Goal: Transaction & Acquisition: Purchase product/service

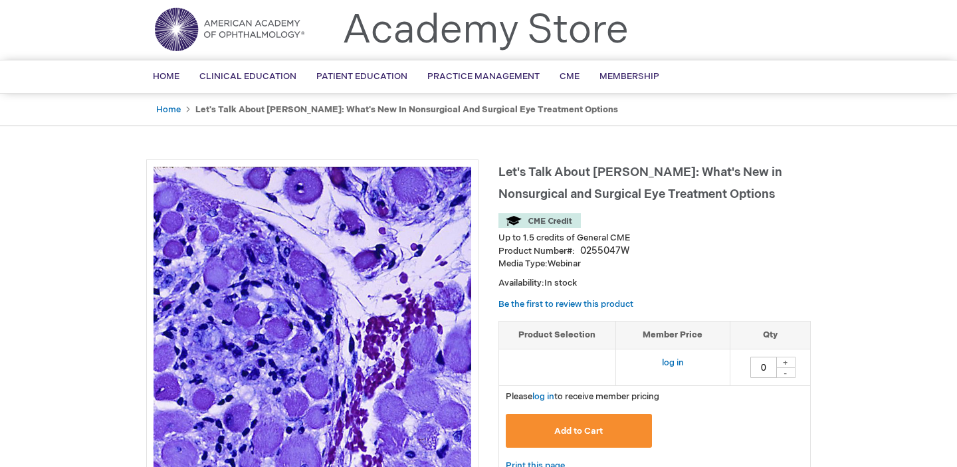
scroll to position [65, 0]
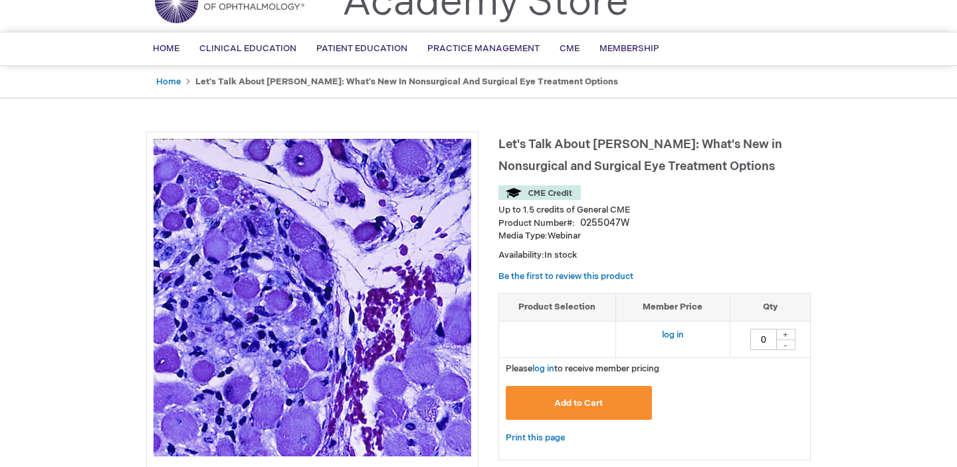
click at [788, 332] on div "+" at bounding box center [785, 334] width 20 height 11
type input "1"
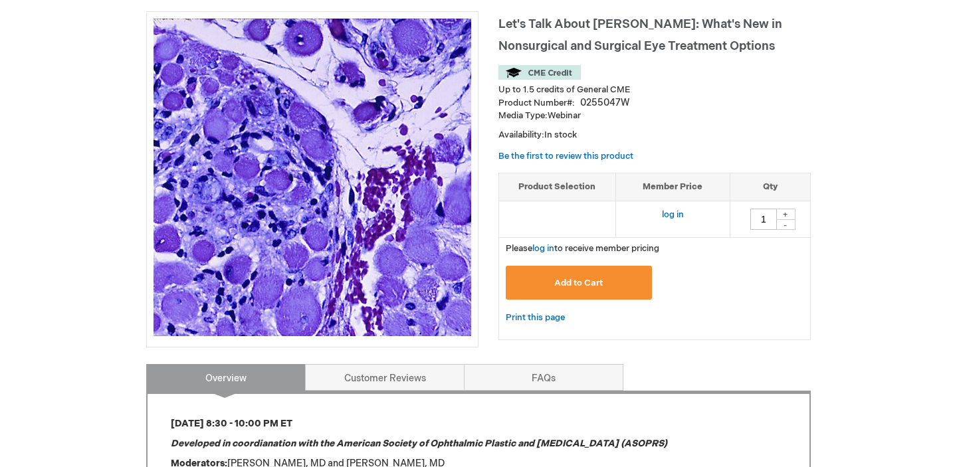
scroll to position [195, 0]
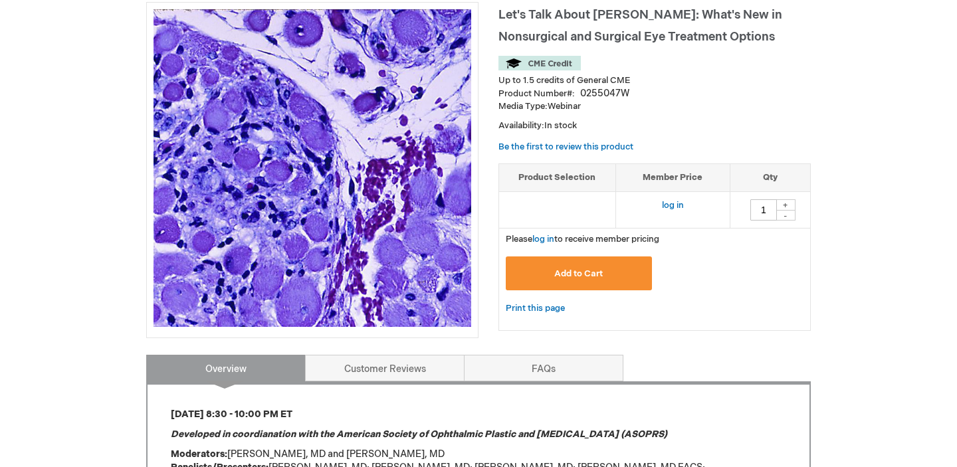
click at [618, 278] on button "Add to Cart" at bounding box center [579, 273] width 146 height 34
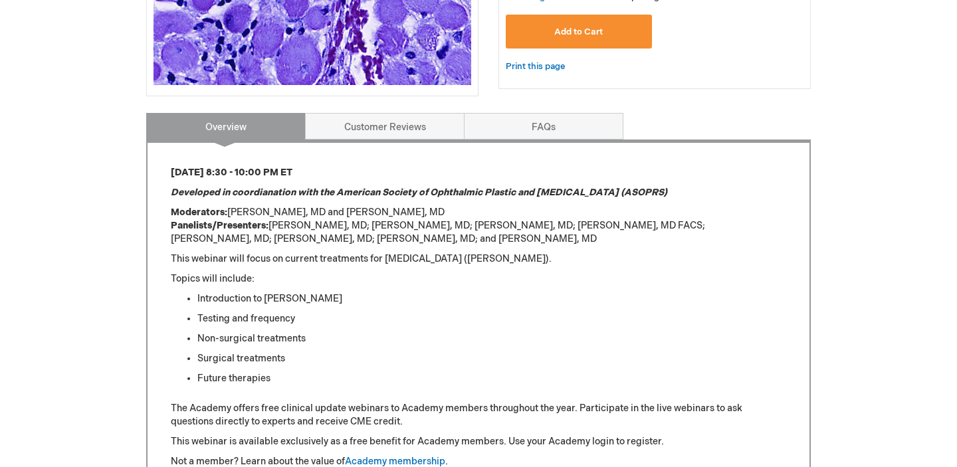
scroll to position [158, 0]
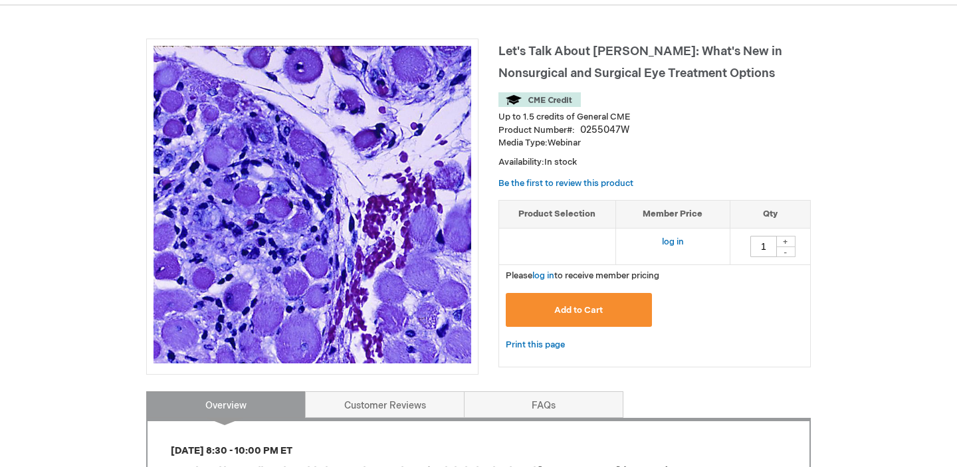
click at [592, 310] on span "Add to Cart" at bounding box center [578, 310] width 49 height 11
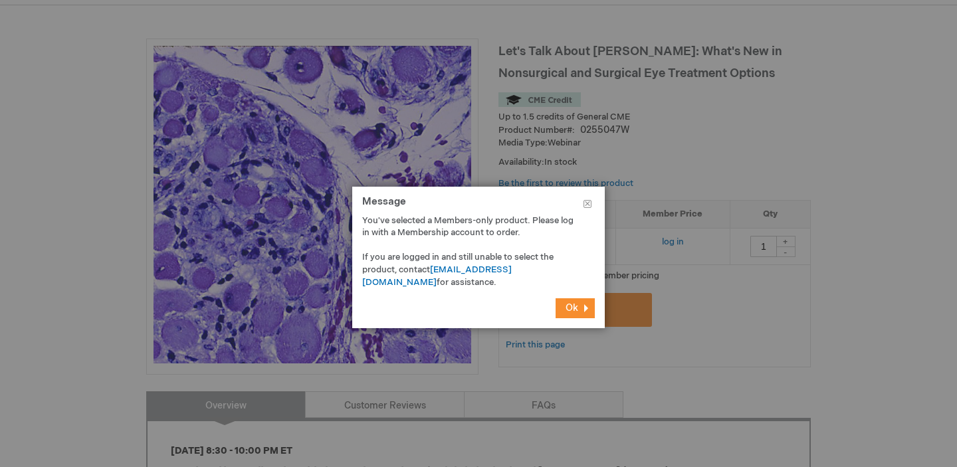
click at [566, 302] on span "Ok" at bounding box center [571, 307] width 13 height 11
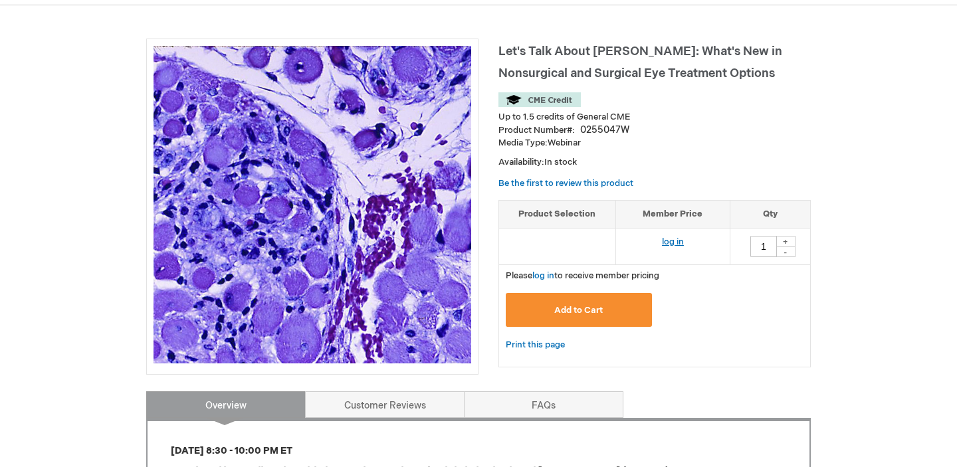
click at [667, 244] on link "log in" at bounding box center [673, 242] width 22 height 11
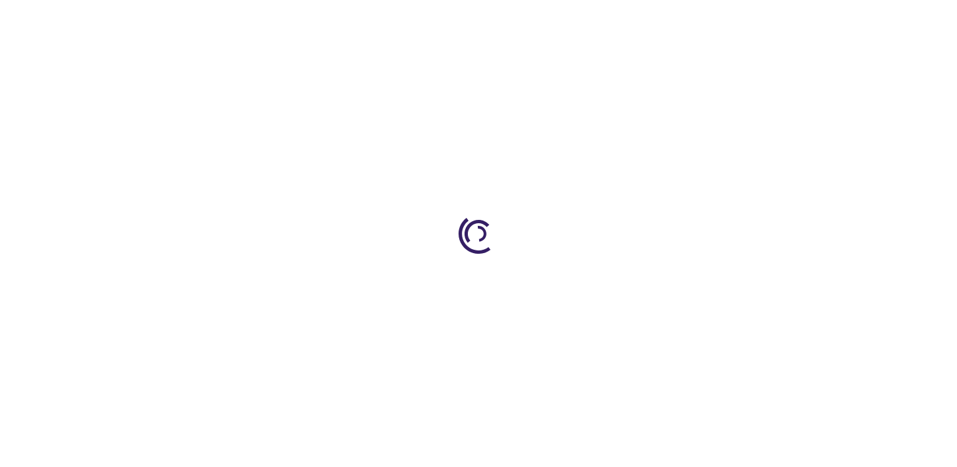
type input "0"
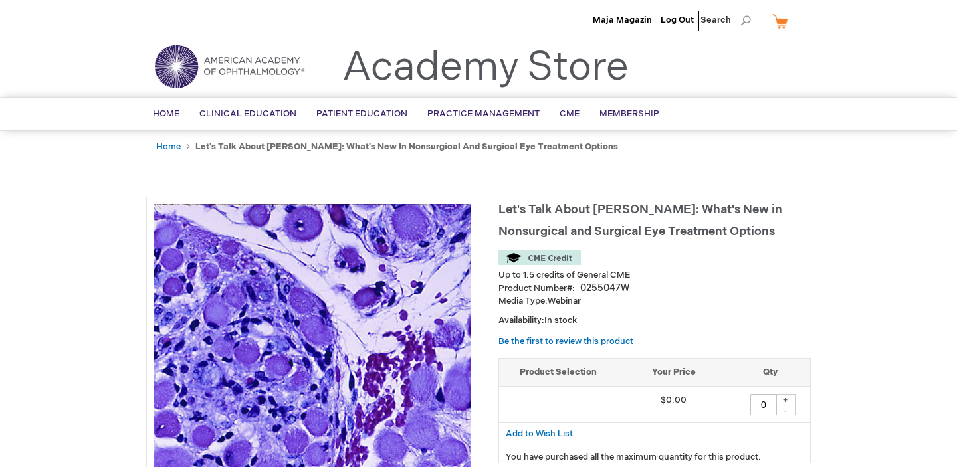
scroll to position [10, 0]
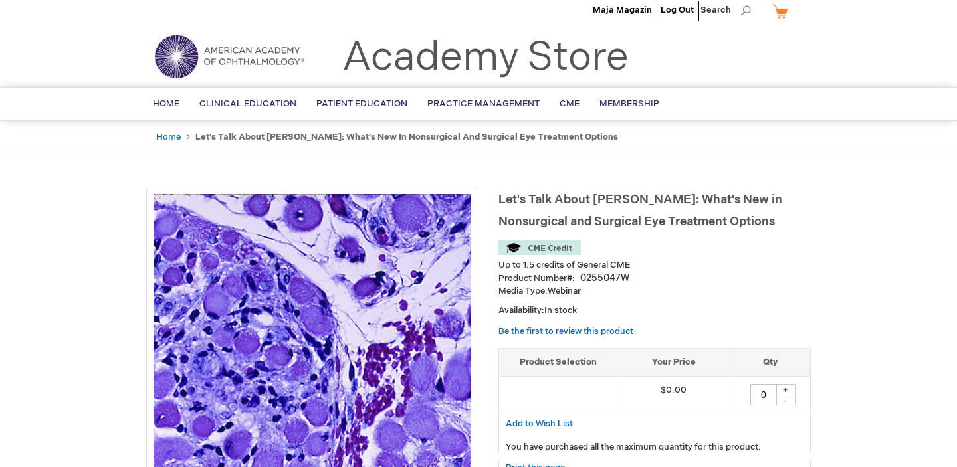
click at [783, 385] on div "+" at bounding box center [785, 389] width 20 height 11
click at [789, 385] on div "+" at bounding box center [785, 389] width 20 height 11
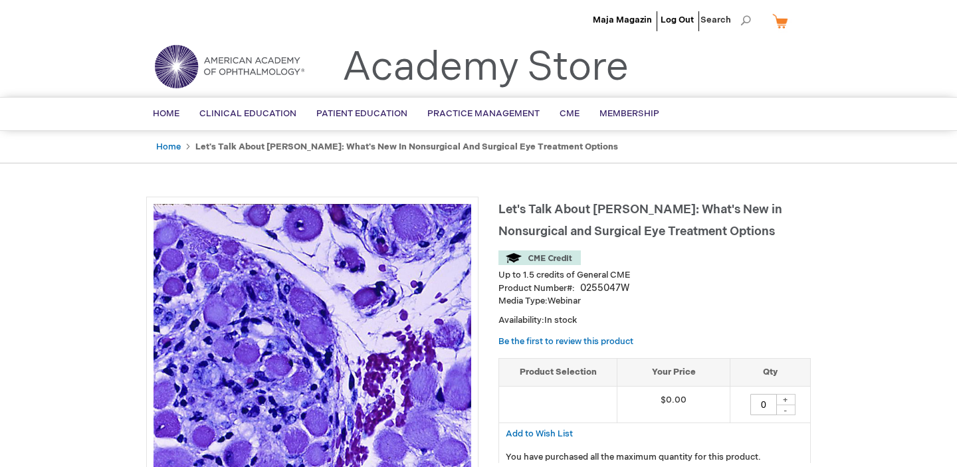
scroll to position [0, 0]
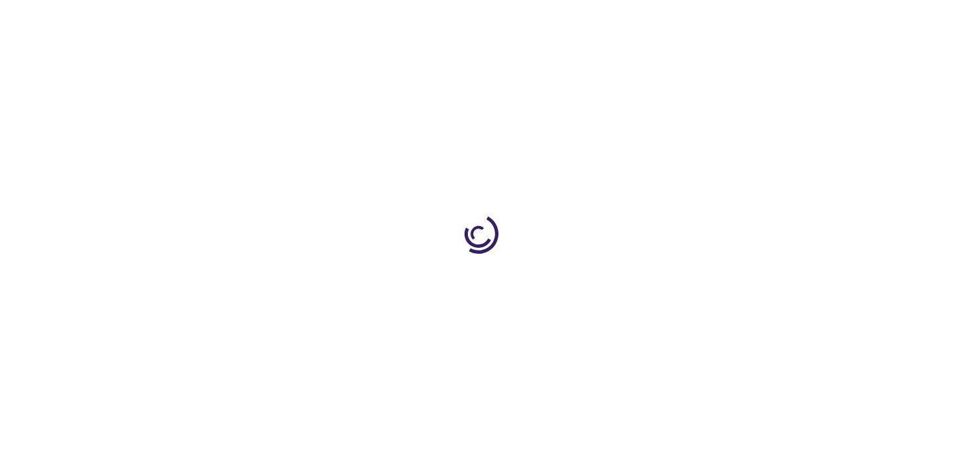
type input "0"
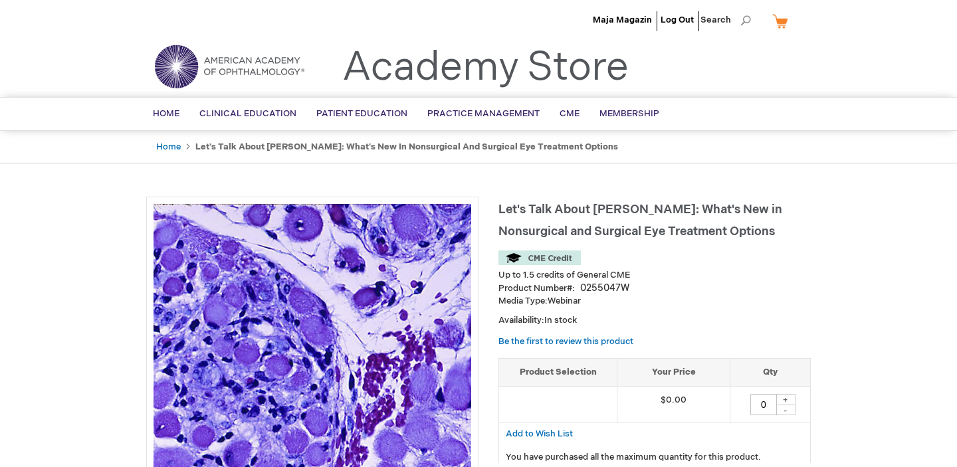
click at [787, 397] on div "+" at bounding box center [785, 399] width 20 height 11
click at [762, 401] on input "0" at bounding box center [763, 404] width 27 height 21
type input "1"
click at [781, 18] on link "My Cart" at bounding box center [785, 20] width 32 height 23
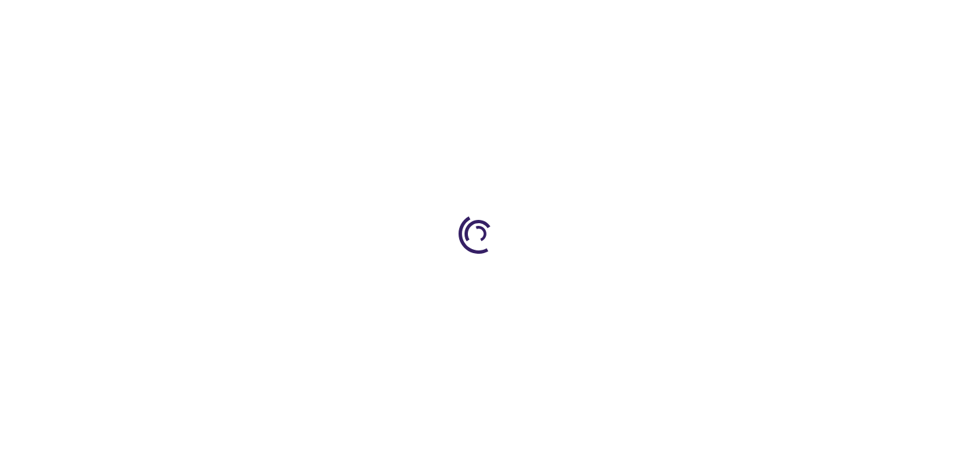
type input "0"
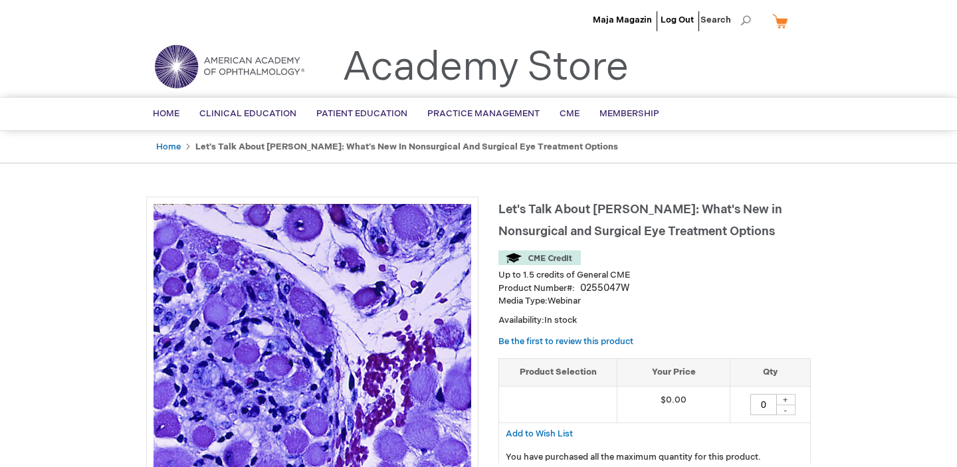
click at [785, 19] on link "My Cart" at bounding box center [785, 20] width 32 height 23
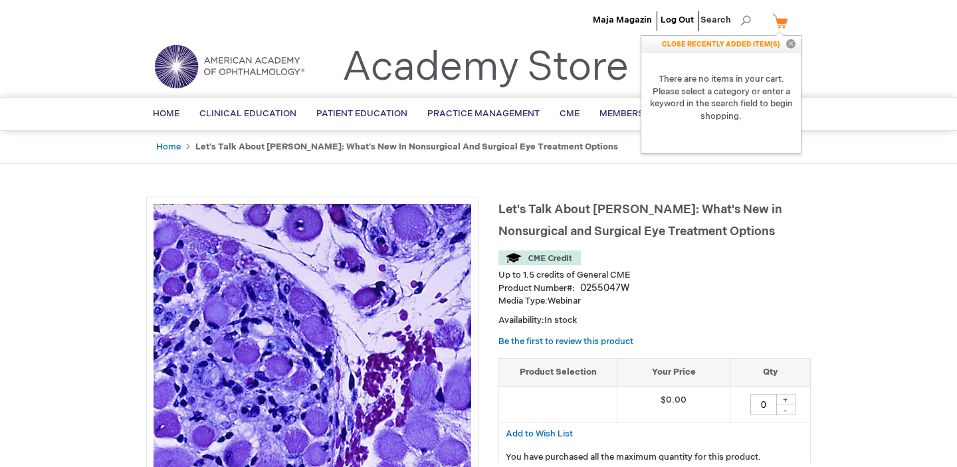
click at [708, 244] on div "Let's Talk About TED: What's New in Nonsurgical and Surgical Eye Treatment Opti…" at bounding box center [654, 355] width 312 height 317
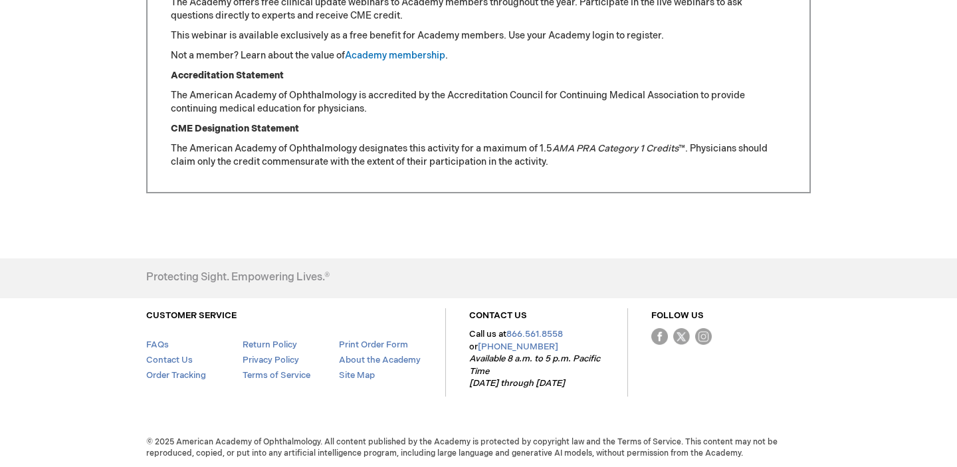
scroll to position [841, 0]
click at [400, 57] on link "Academy membership" at bounding box center [395, 56] width 100 height 11
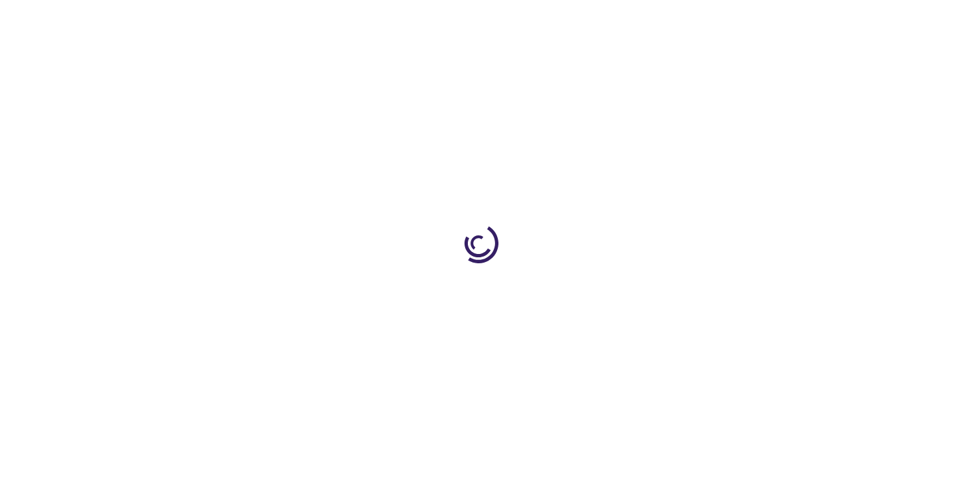
type input "0"
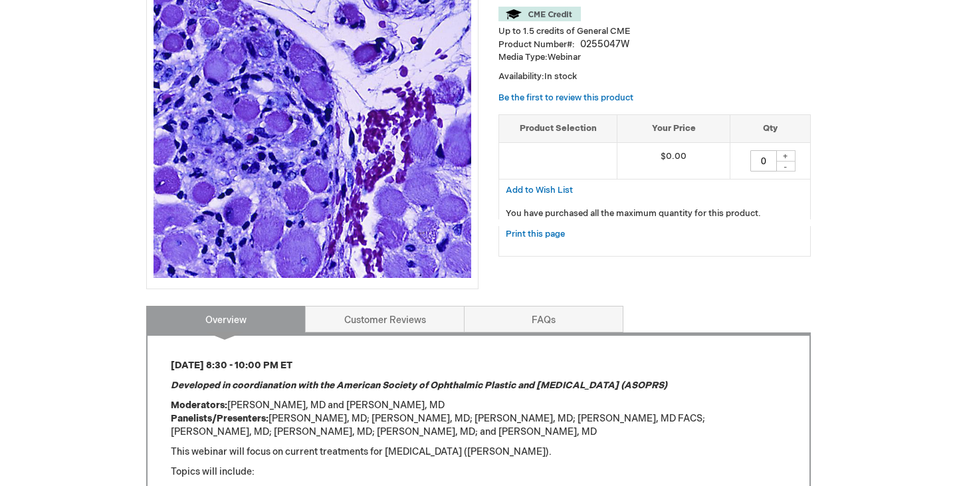
scroll to position [149, 0]
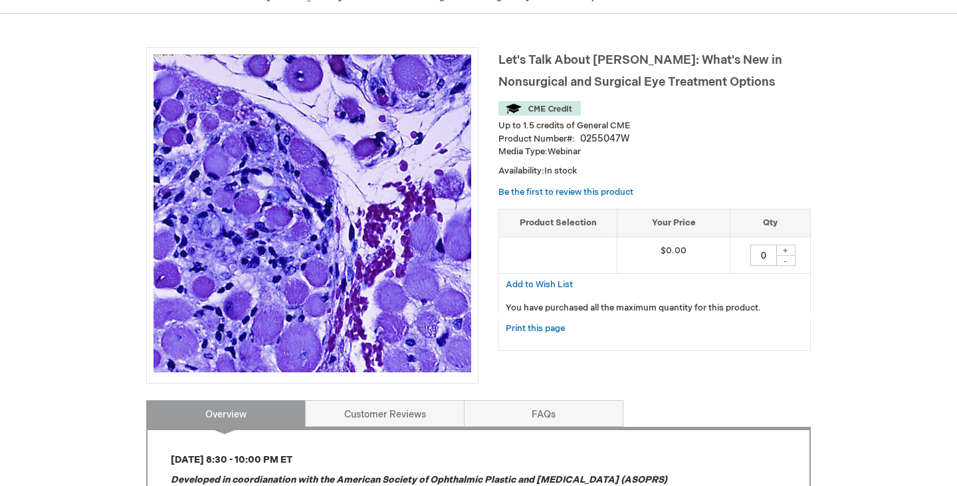
click at [787, 248] on div "+" at bounding box center [785, 250] width 20 height 11
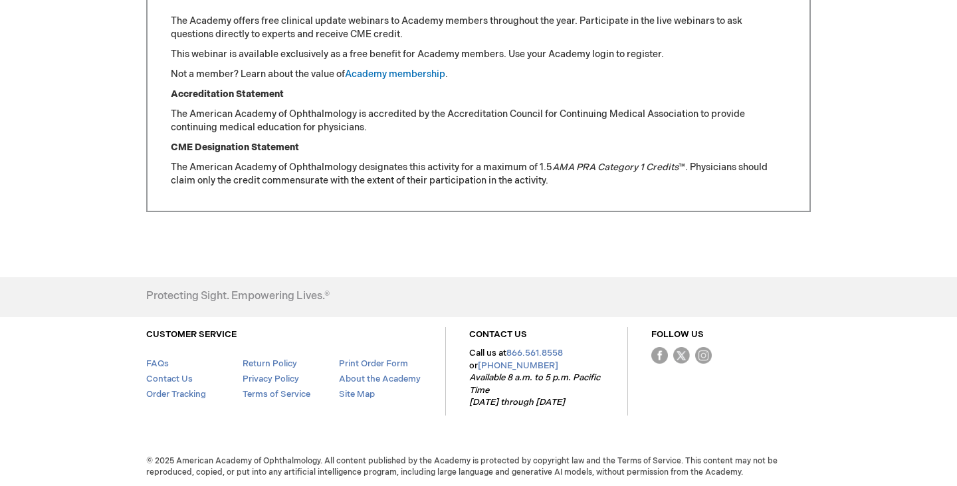
scroll to position [823, 0]
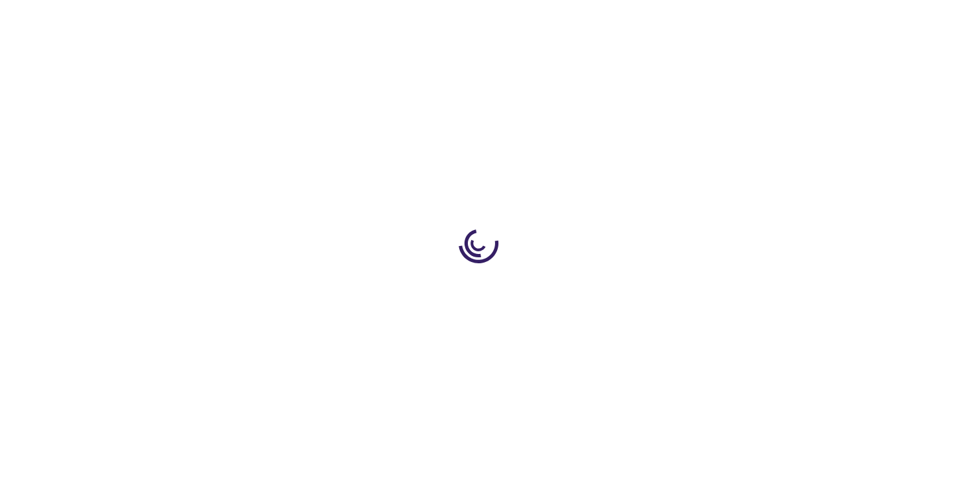
type input "0"
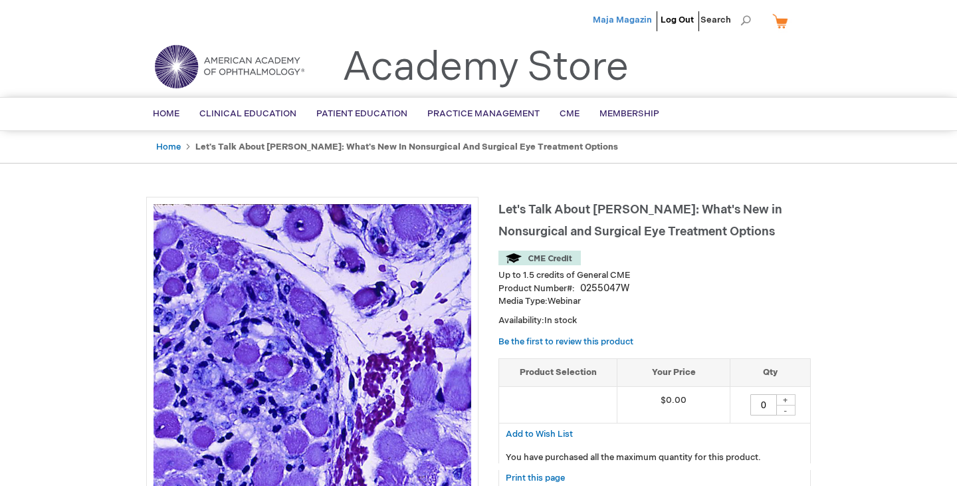
click at [618, 21] on span "Maja Magazin" at bounding box center [622, 20] width 59 height 11
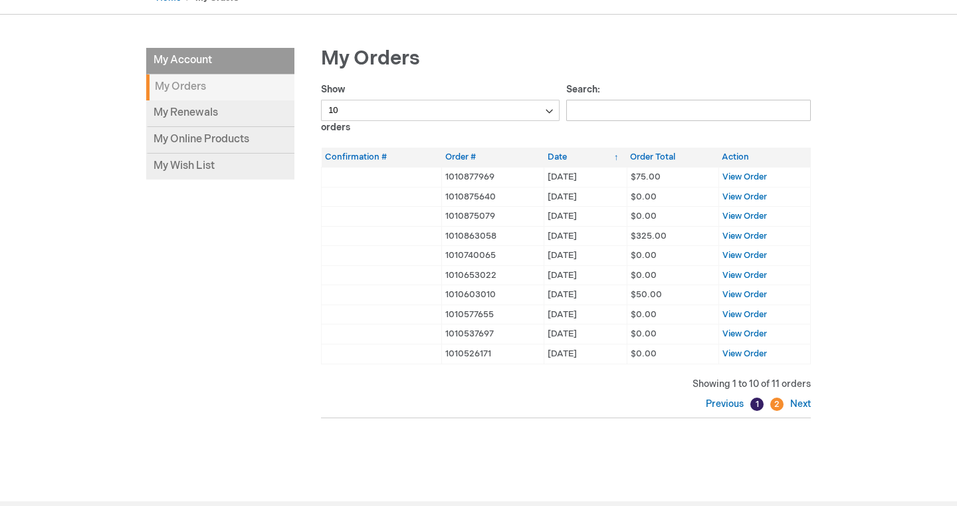
scroll to position [118, 0]
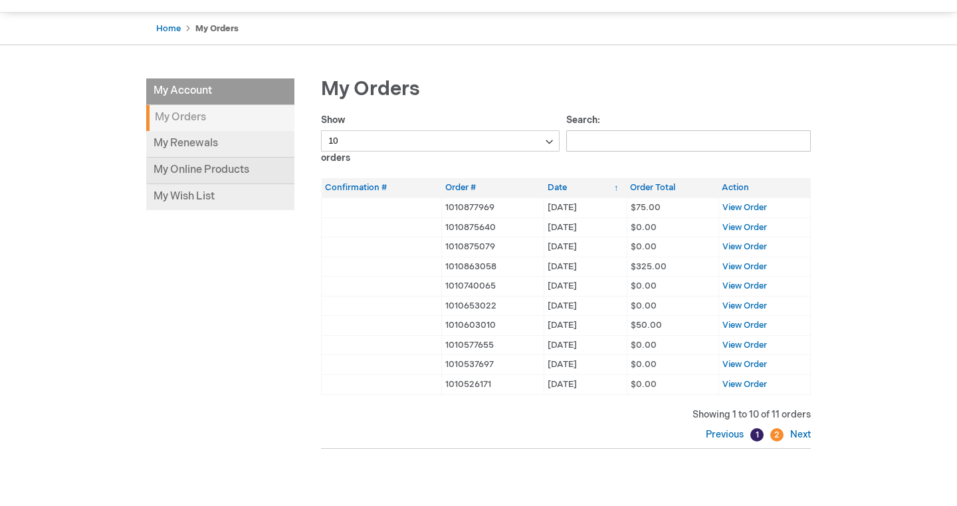
click at [255, 161] on link "My Online Products" at bounding box center [220, 170] width 148 height 27
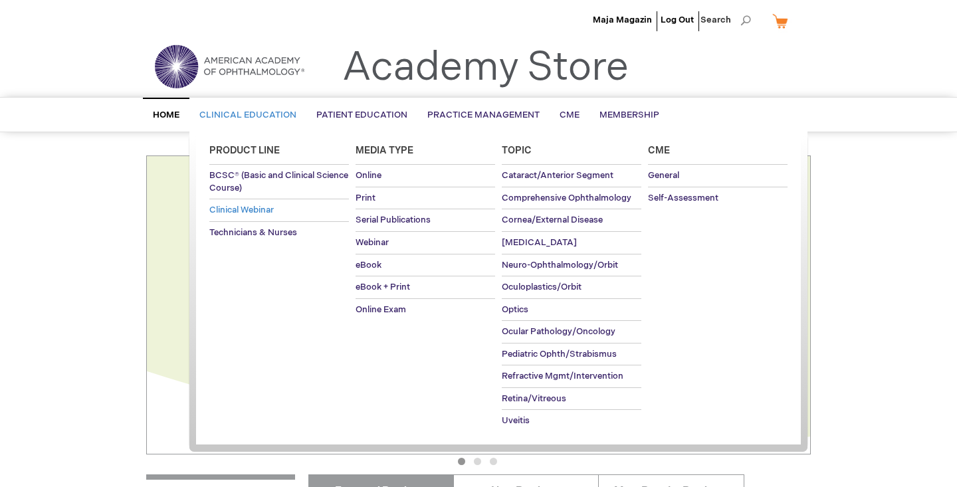
click at [242, 210] on span "Clinical Webinar" at bounding box center [241, 210] width 64 height 11
